Goal: Information Seeking & Learning: Learn about a topic

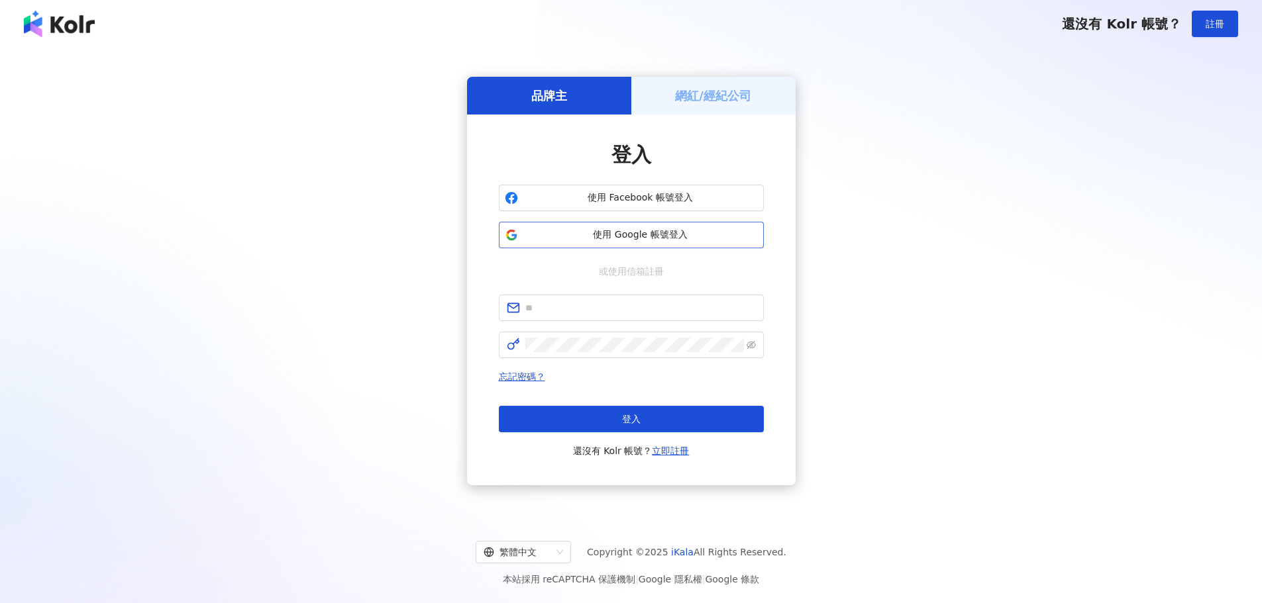
click at [724, 230] on span "使用 Google 帳號登入" at bounding box center [640, 234] width 234 height 13
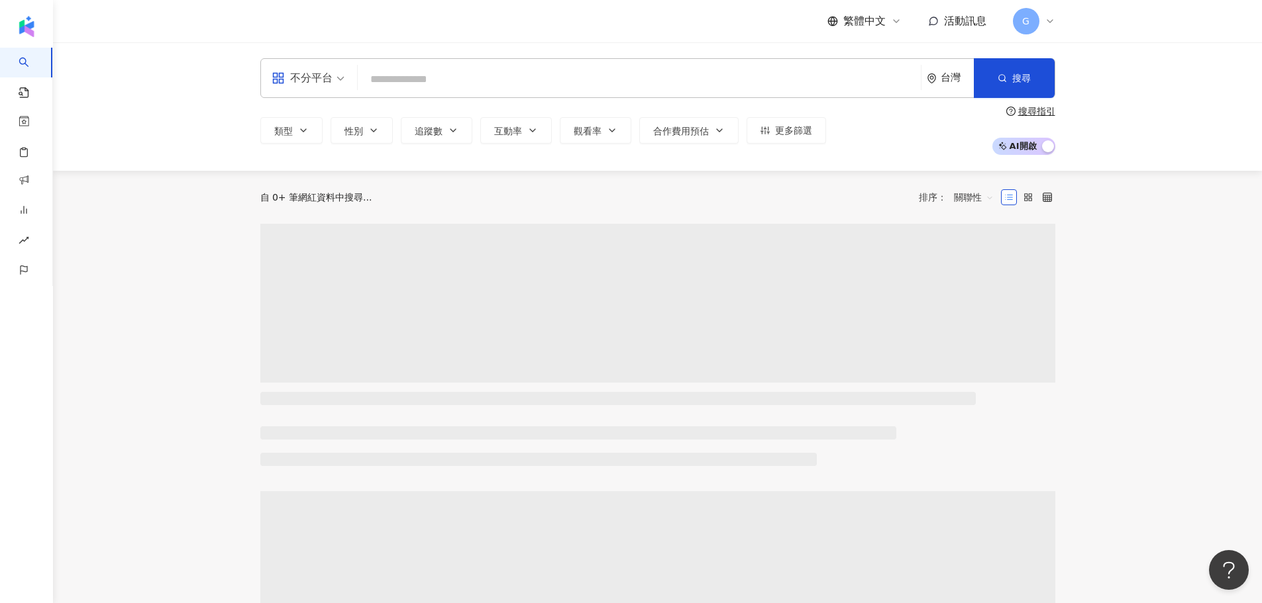
click at [713, 70] on input "search" at bounding box center [639, 79] width 552 height 25
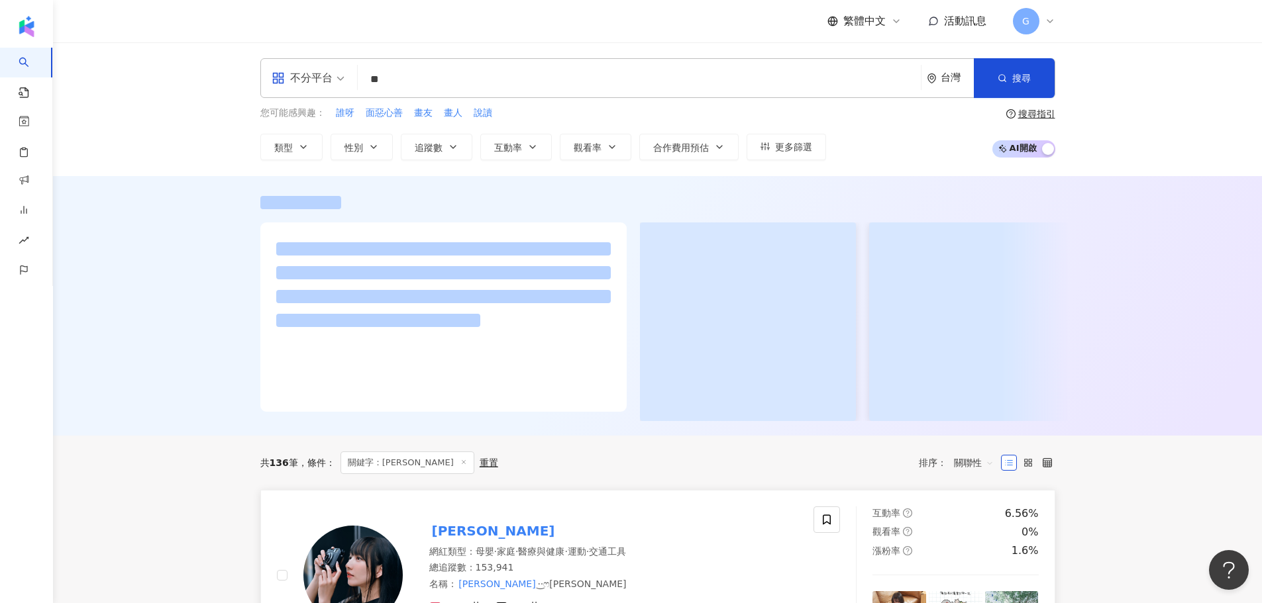
click at [441, 534] on mark "織織" at bounding box center [493, 531] width 128 height 21
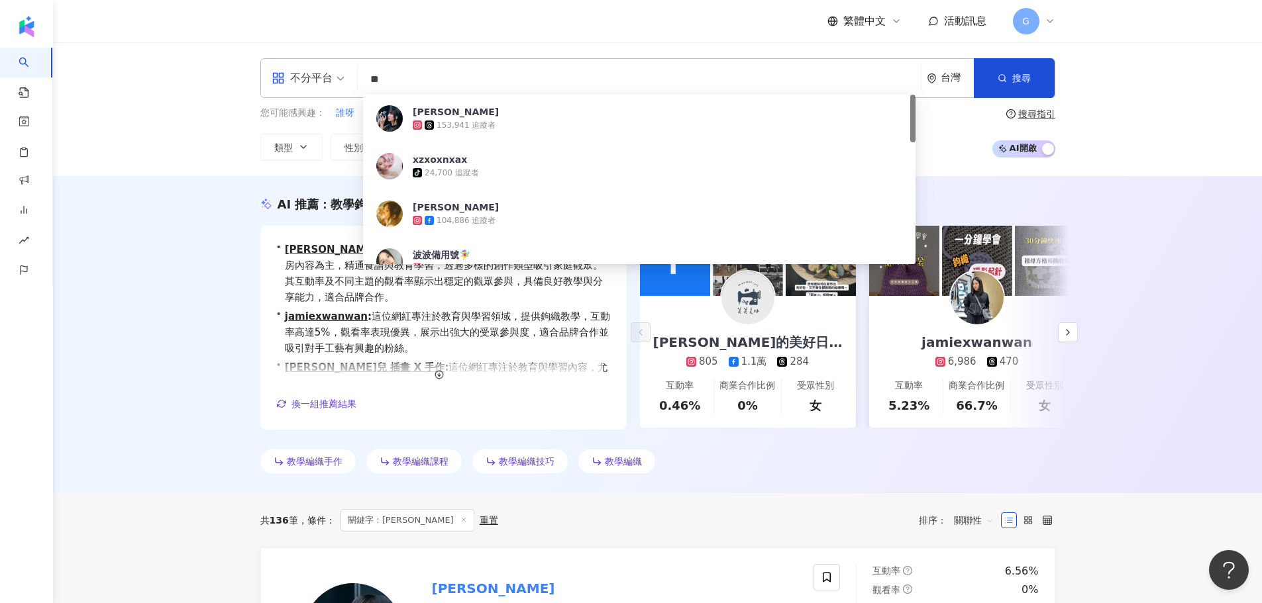
drag, startPoint x: 445, startPoint y: 72, endPoint x: 221, endPoint y: 72, distance: 224.5
click at [221, 72] on div "不分平台 ** 台灣 搜尋 f6d29047-b306-4819-9e10-d783237a2853 織織 153,941 追蹤者 xzxoxnxax tik…" at bounding box center [657, 109] width 1209 height 134
paste input "**********"
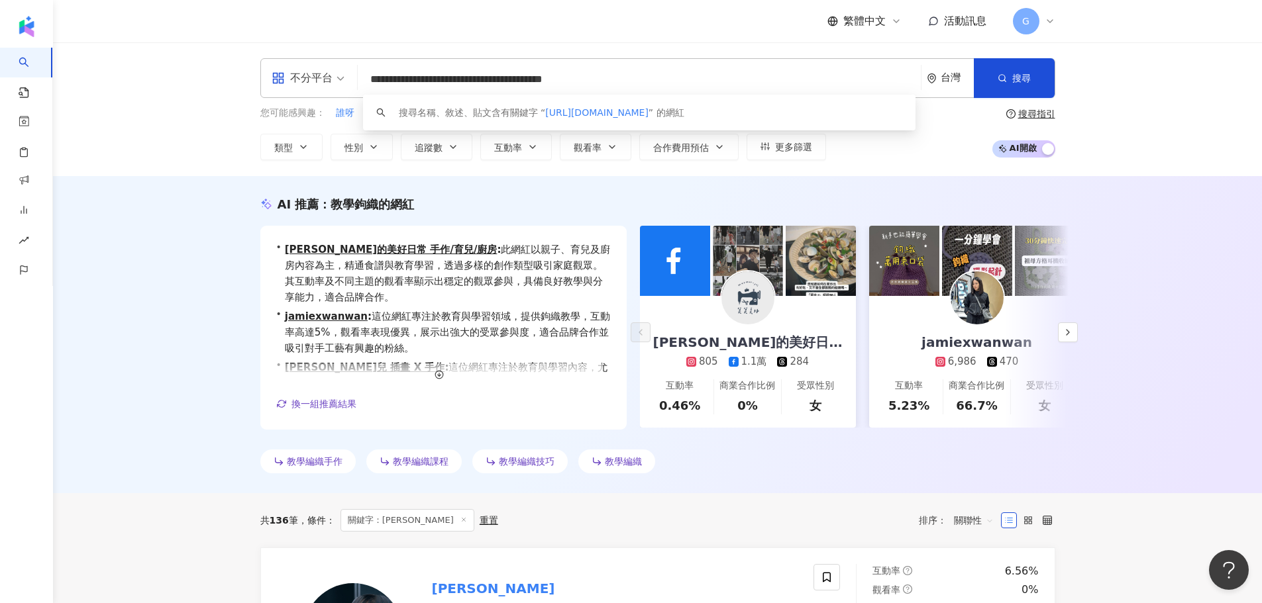
type input "**********"
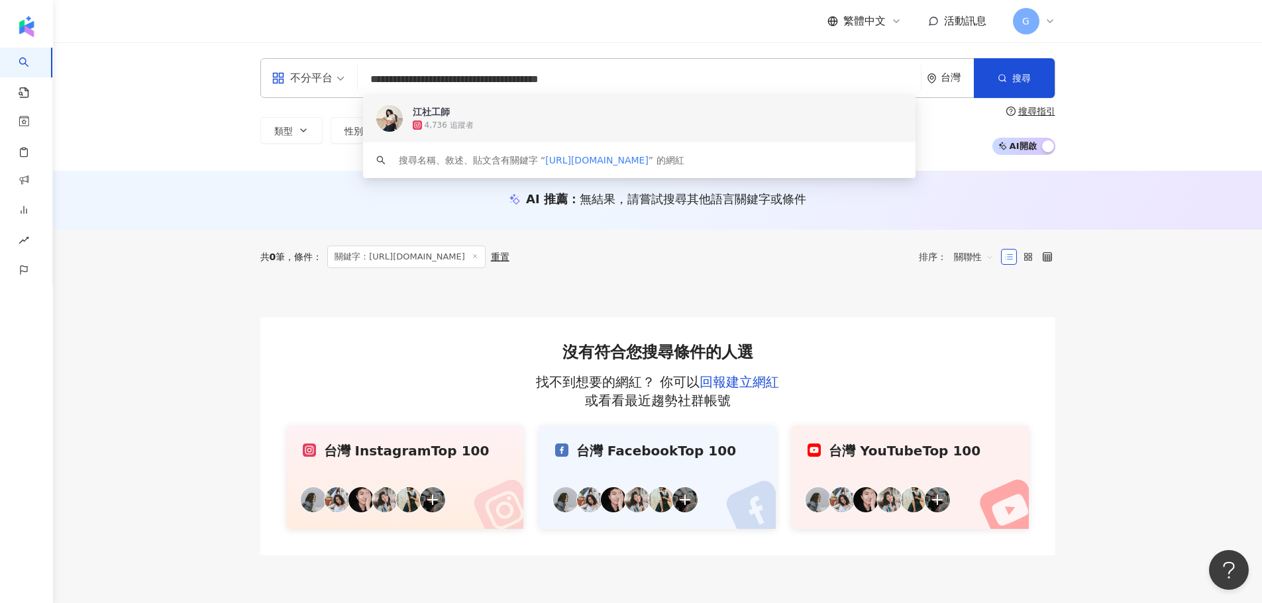
click at [621, 132] on div "江社工師 4,736 追蹤者" at bounding box center [639, 119] width 552 height 48
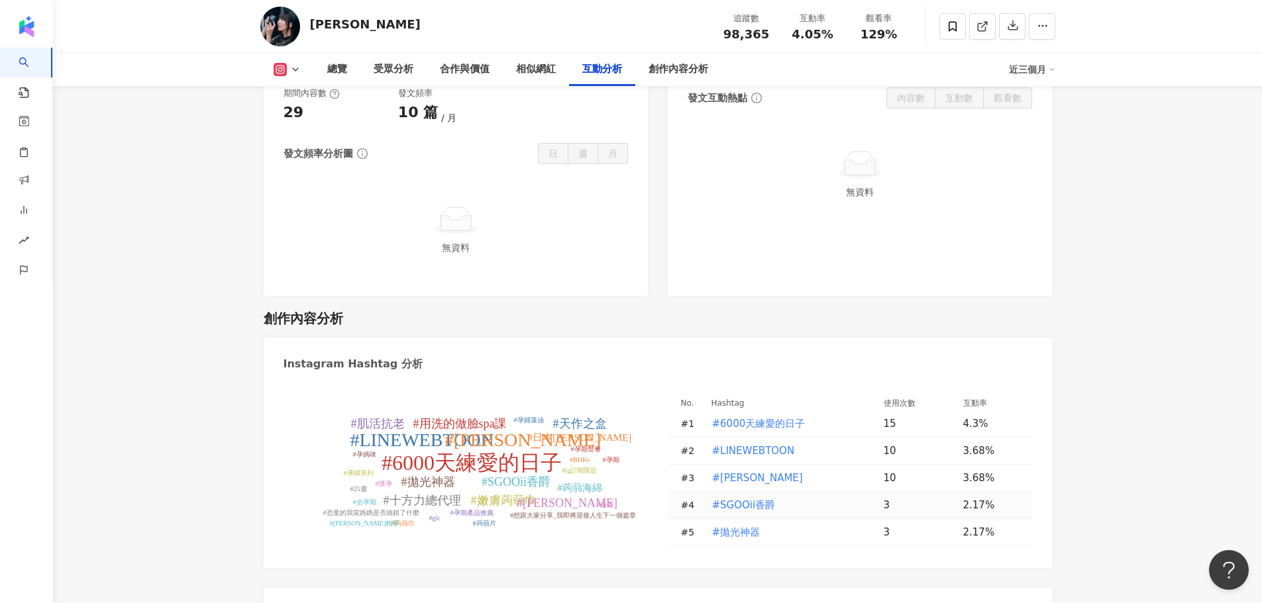
scroll to position [3576, 0]
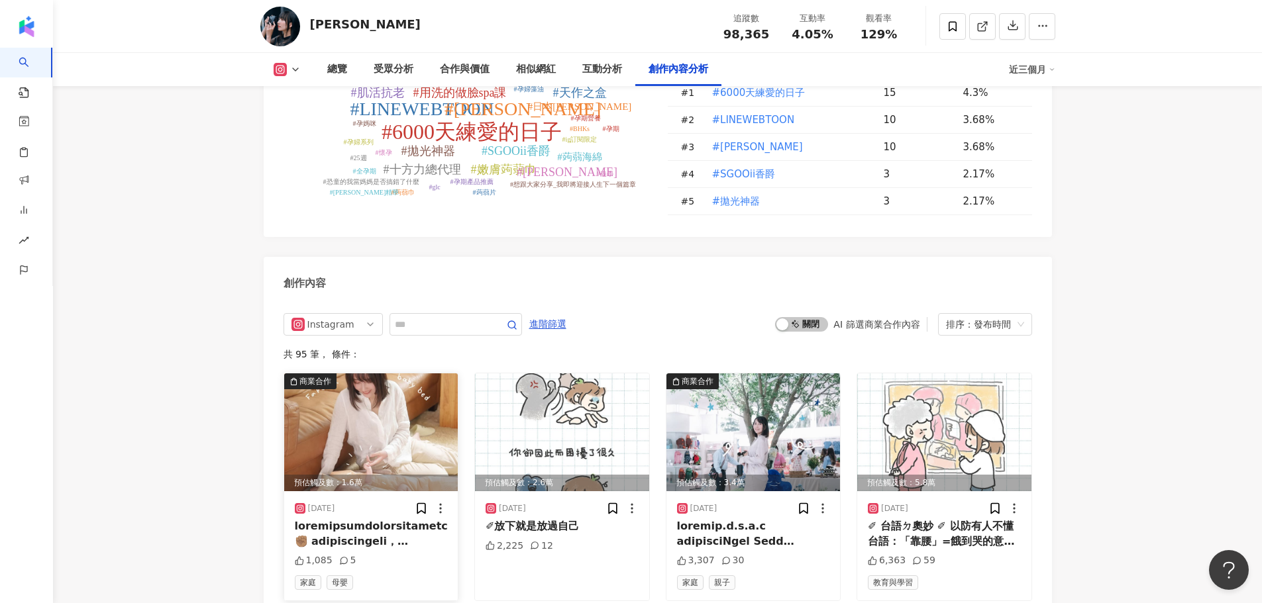
click at [353, 519] on div at bounding box center [371, 534] width 153 height 30
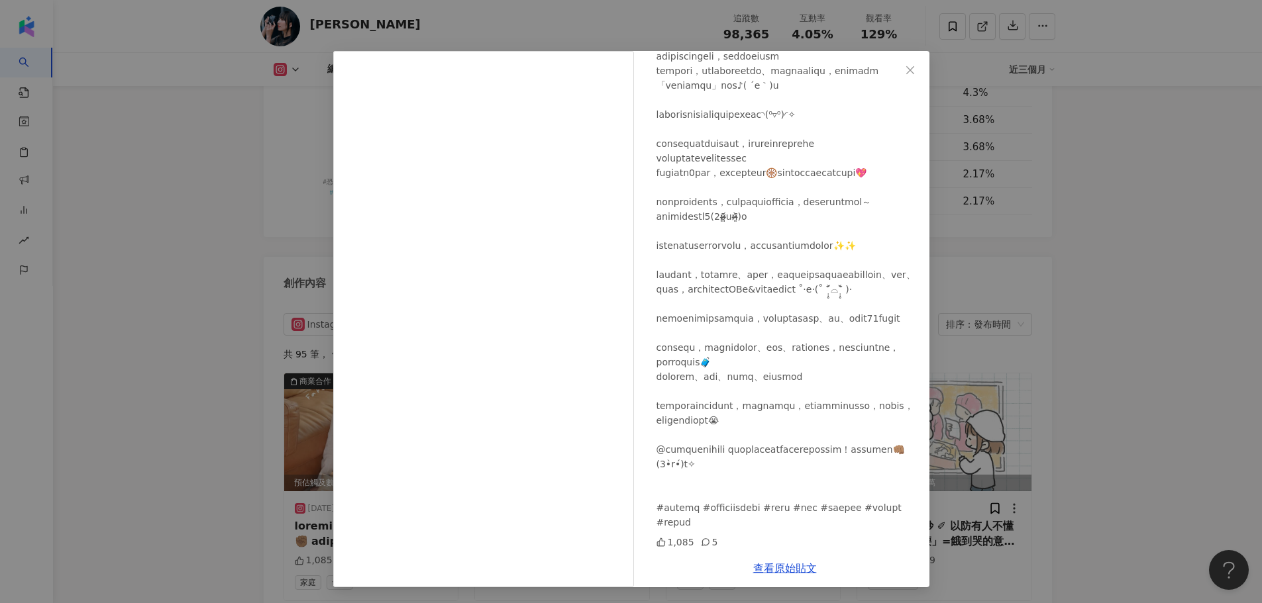
scroll to position [219, 0]
click at [905, 66] on icon "close" at bounding box center [910, 70] width 11 height 11
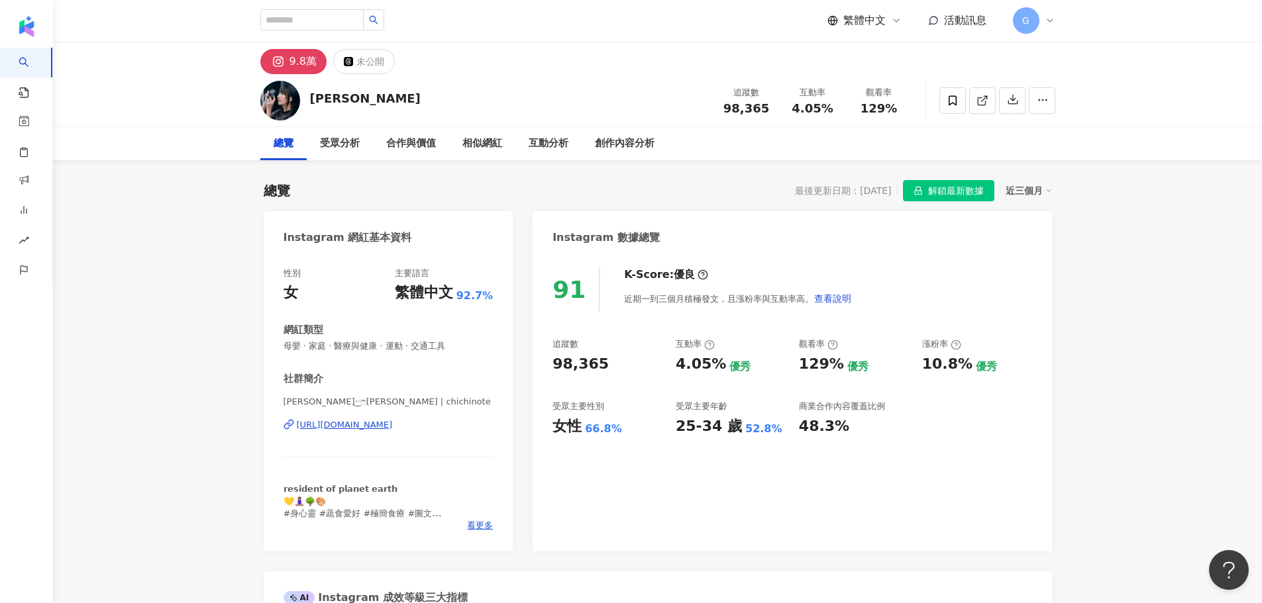
scroll to position [0, 0]
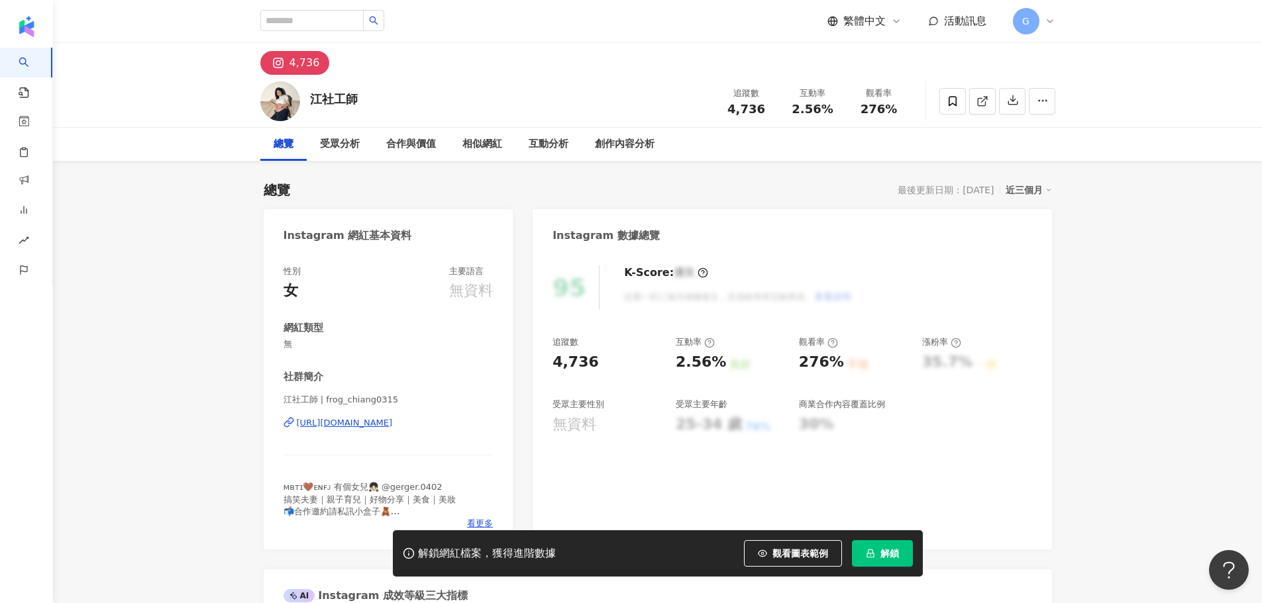
click at [847, 556] on div "觀看圖表範例" at bounding box center [798, 553] width 108 height 26
click at [854, 554] on button "解鎖" at bounding box center [882, 553] width 61 height 26
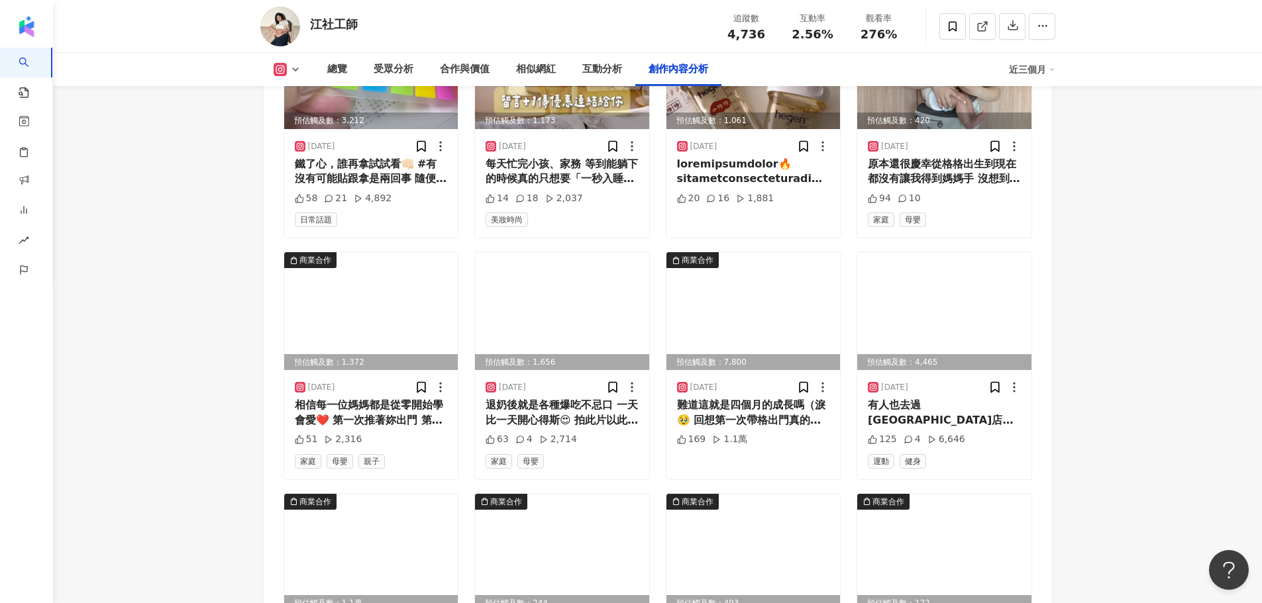
scroll to position [4106, 0]
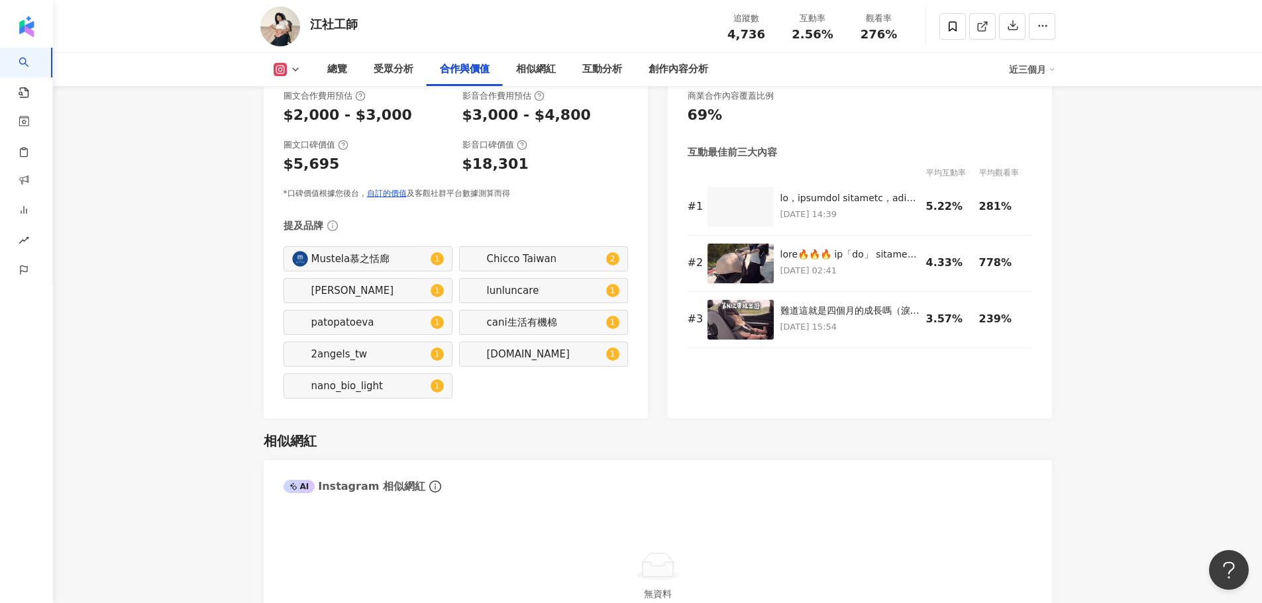
scroll to position [1722, 0]
